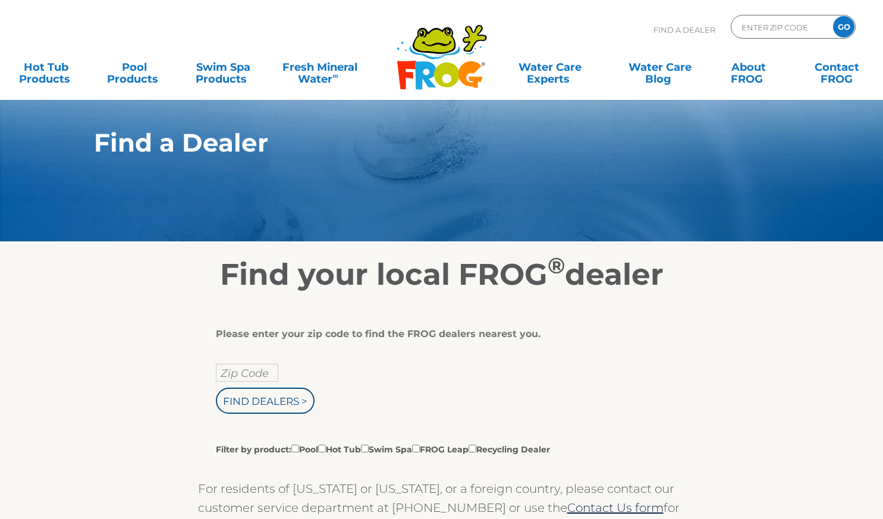
click at [243, 378] on input "Zip Code" at bounding box center [247, 373] width 62 height 18
type input "92020"
click at [275, 411] on input "Find Dealers >" at bounding box center [265, 401] width 99 height 26
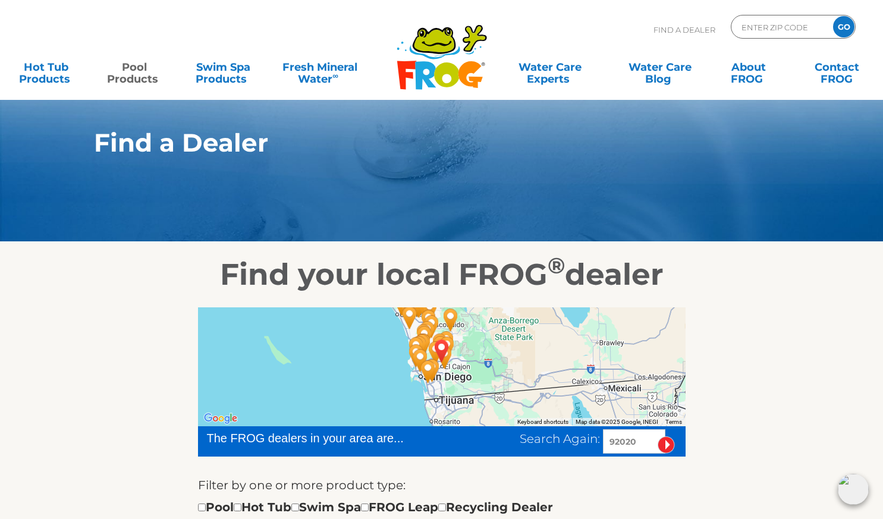
click at [140, 74] on link "Pool Products" at bounding box center [134, 67] width 69 height 24
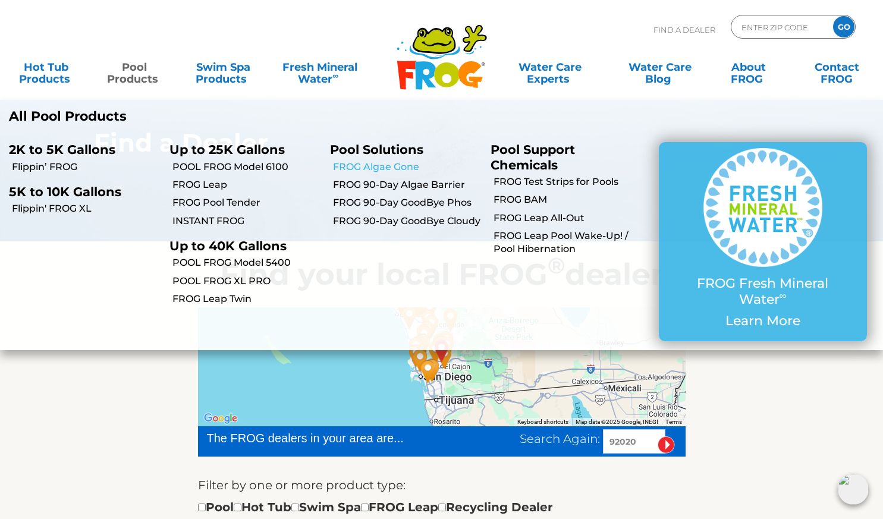
click at [394, 168] on link "FROG Algae Gone" at bounding box center [407, 167] width 149 height 13
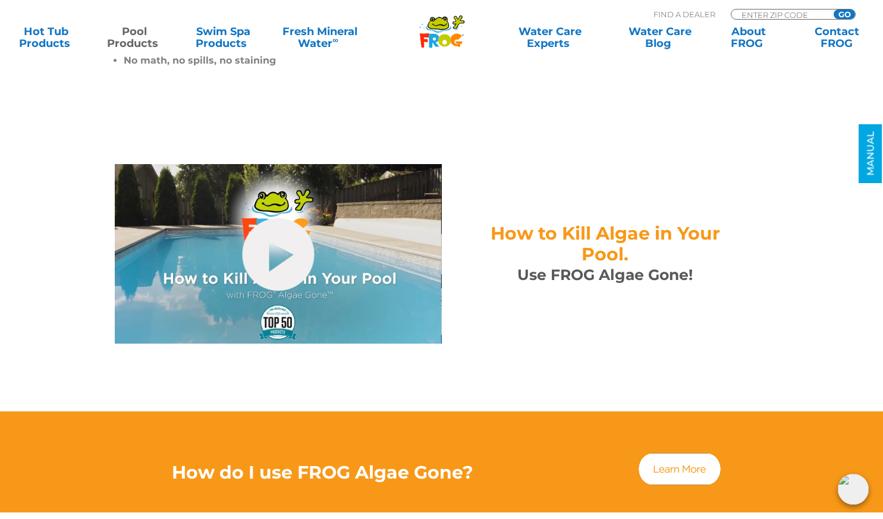
scroll to position [473, 0]
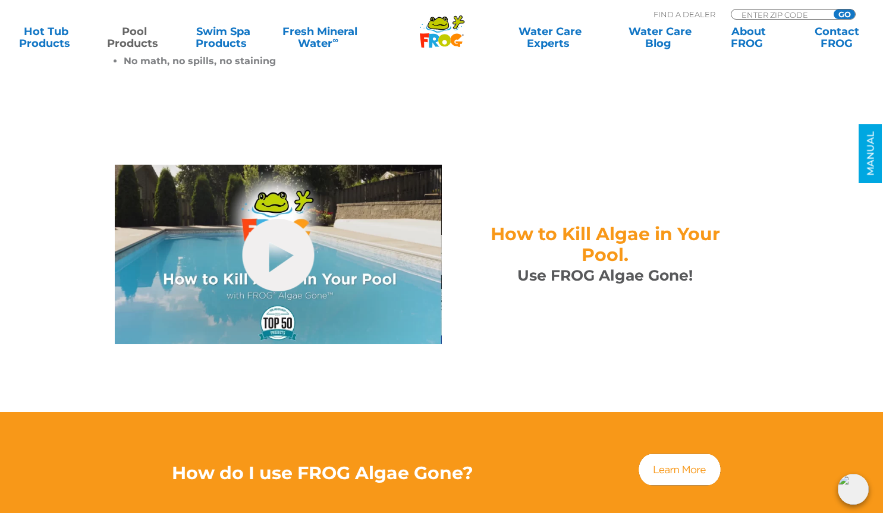
click at [684, 459] on img at bounding box center [680, 470] width 86 height 36
